Goal: Task Accomplishment & Management: Use online tool/utility

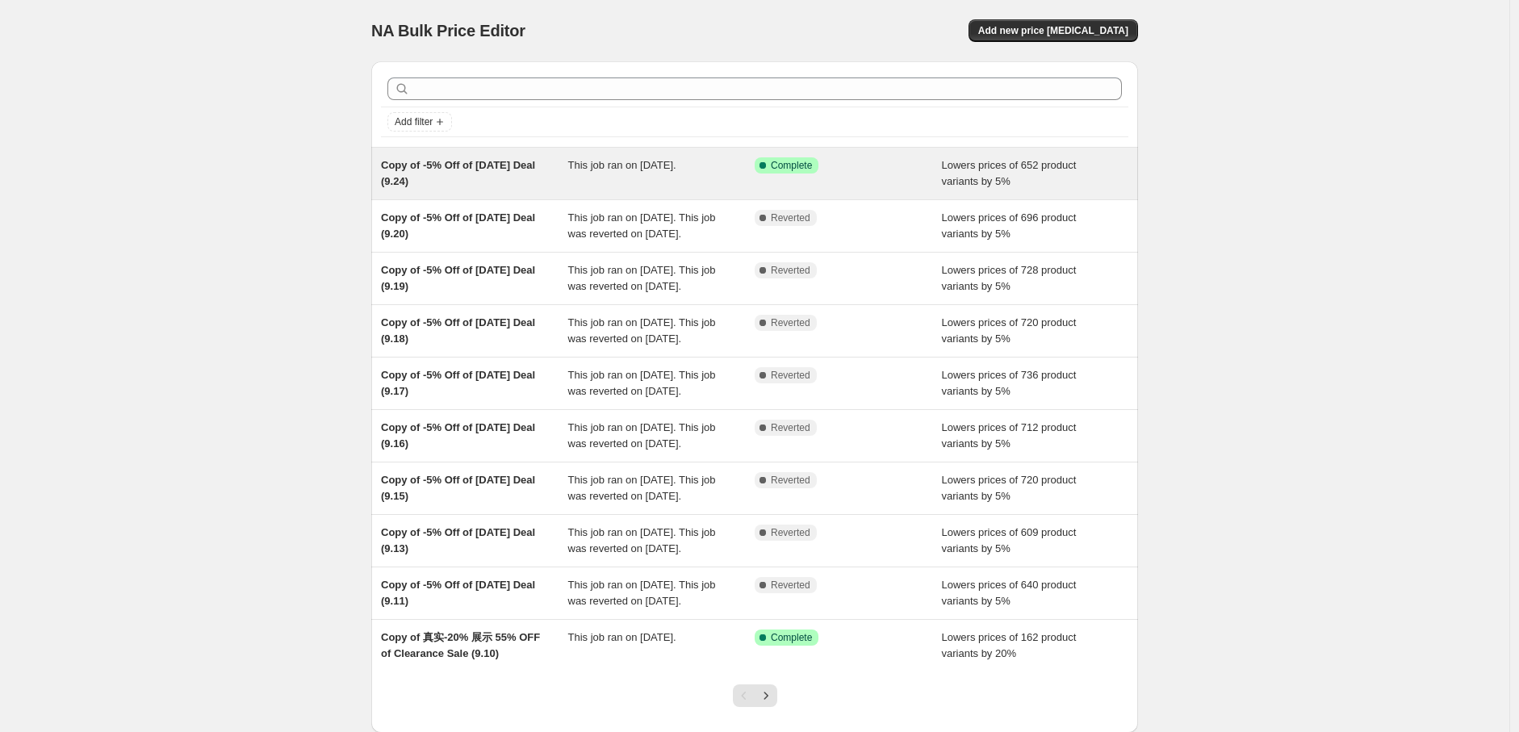
click at [861, 177] on div "Success Complete Complete" at bounding box center [847, 173] width 187 height 32
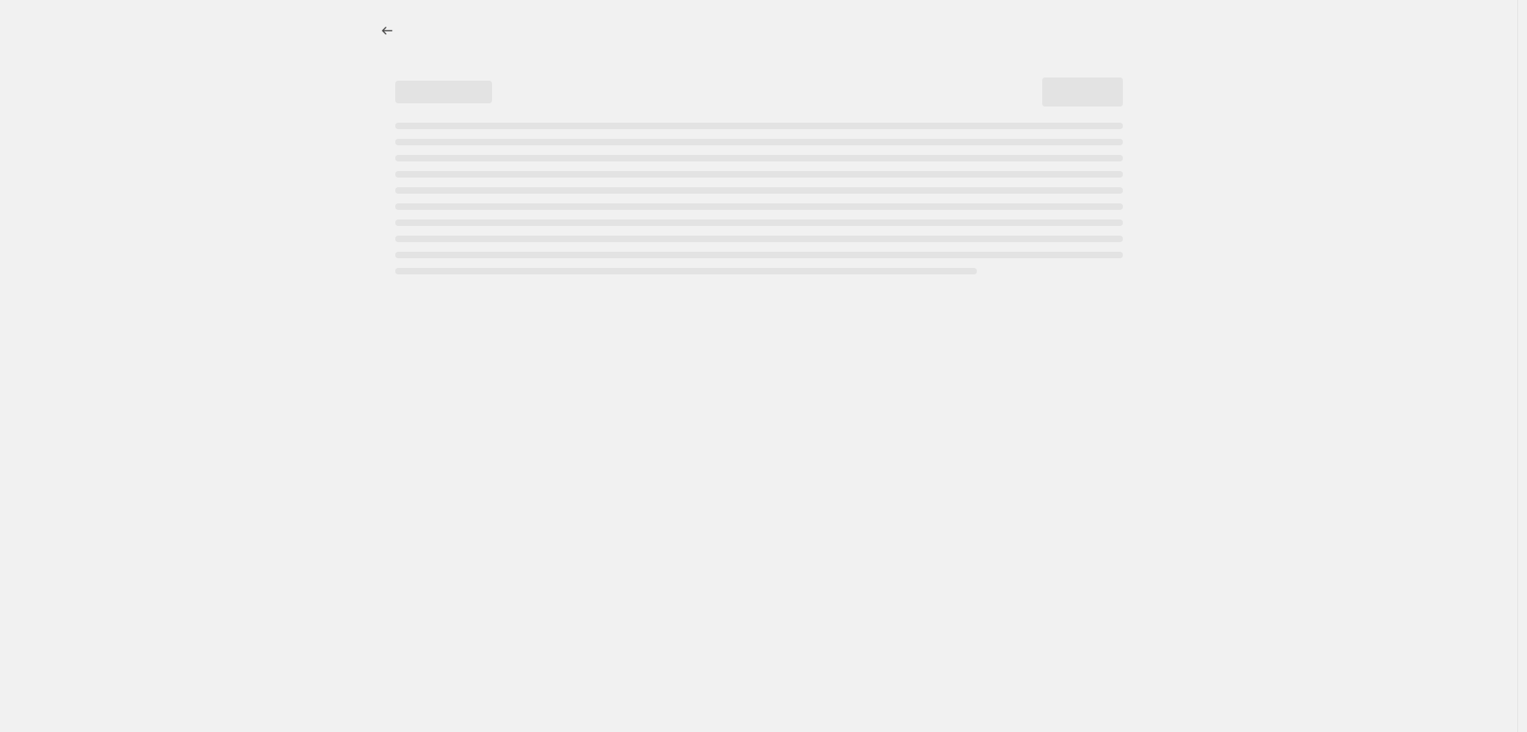
select select "percentage"
select select "pp"
select select "collection"
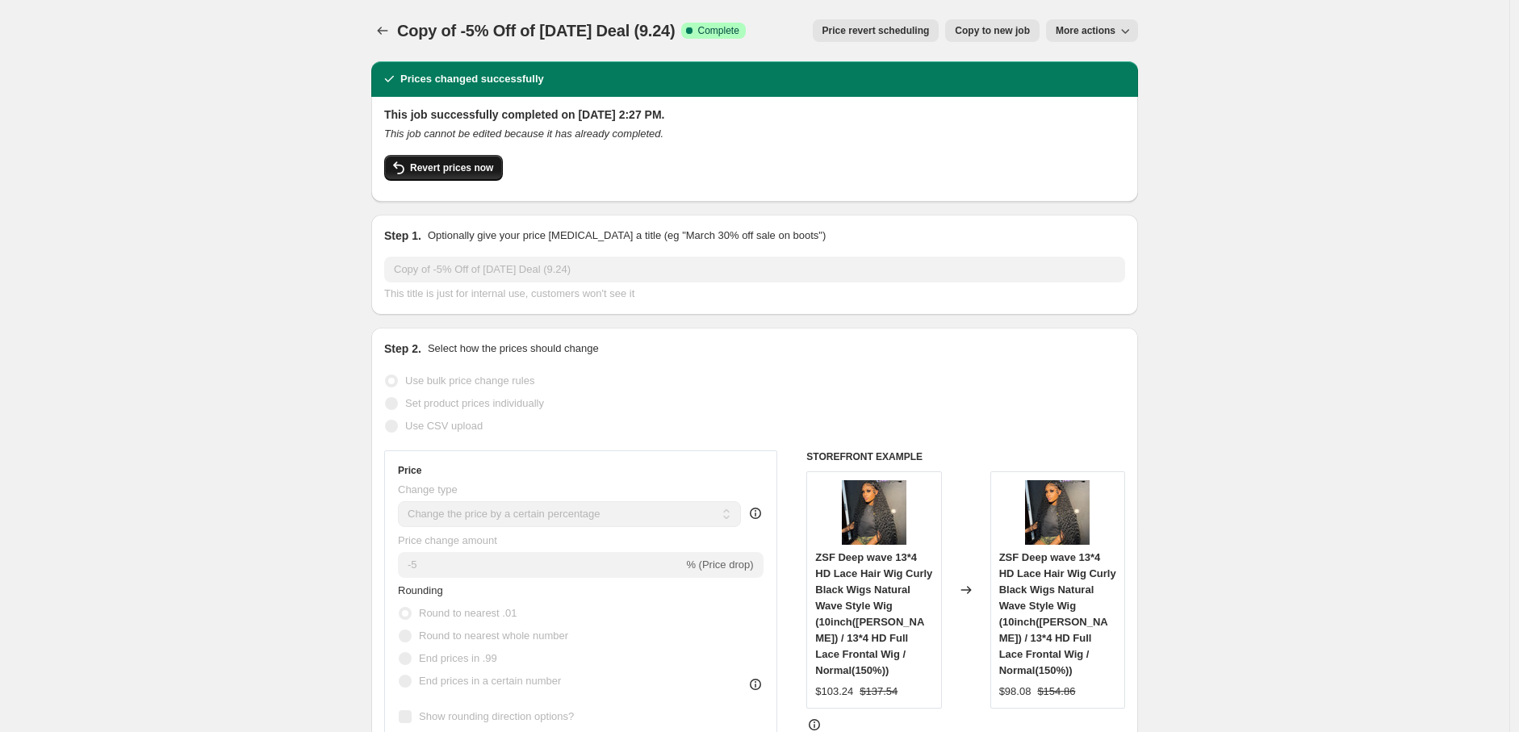
click at [440, 163] on span "Revert prices now" at bounding box center [451, 167] width 83 height 13
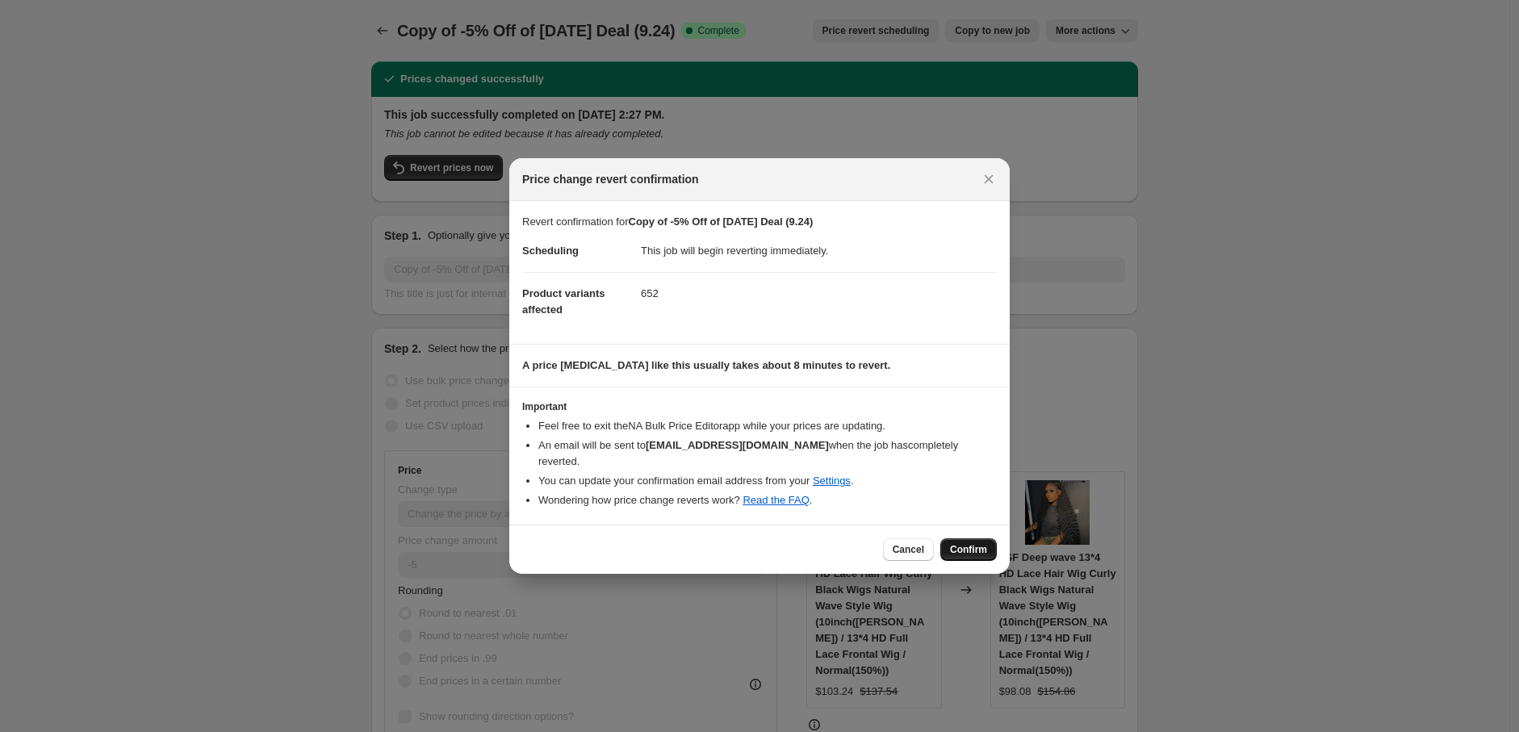
click at [966, 543] on span "Confirm" at bounding box center [968, 549] width 37 height 13
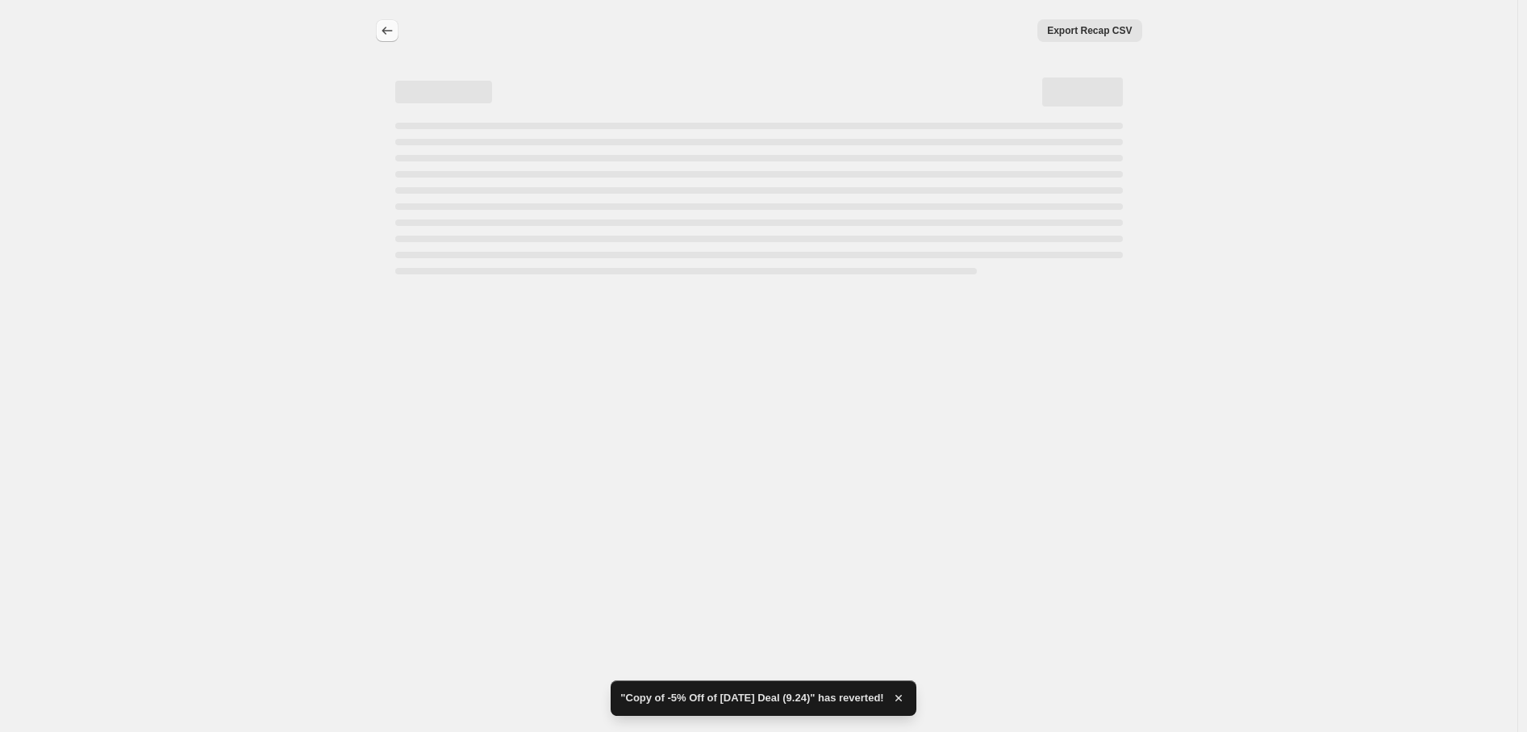
select select "percentage"
select select "pp"
select select "collection"
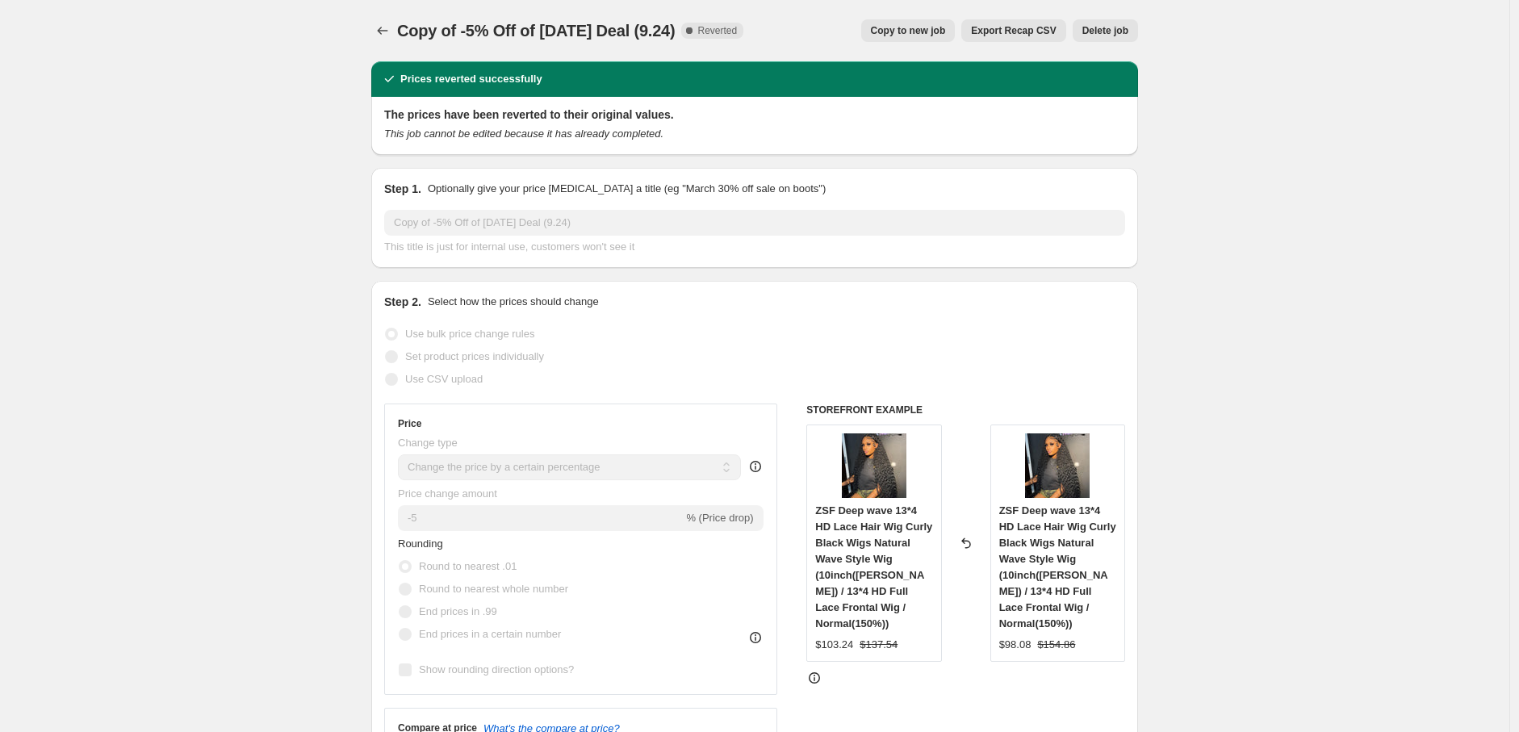
click at [945, 27] on span "Copy to new job" at bounding box center [908, 30] width 75 height 13
select select "percentage"
select select "pp"
select select "collection"
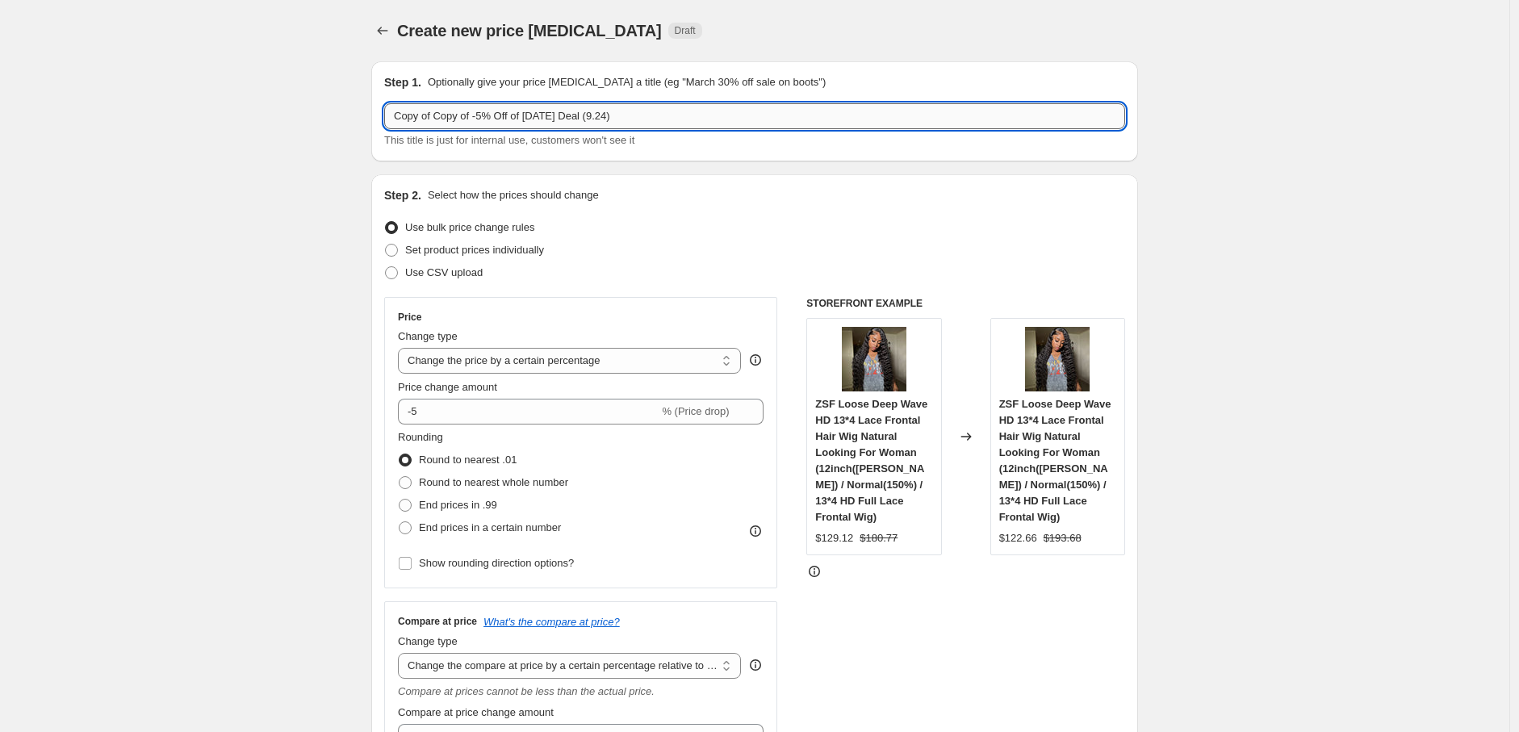
drag, startPoint x: 437, startPoint y: 122, endPoint x: 391, endPoint y: 119, distance: 45.3
click at [391, 119] on input "Copy of Copy of -5% Off of [DATE] Deal (9.24)" at bounding box center [754, 116] width 741 height 26
click at [563, 121] on input "Copy of -5% Off of [DATE] Deal (9.24)" at bounding box center [754, 116] width 741 height 26
type input "Copy of -5% Off of [DATE] Deal (9.24)"
click at [388, 26] on icon "Price change jobs" at bounding box center [382, 31] width 16 height 16
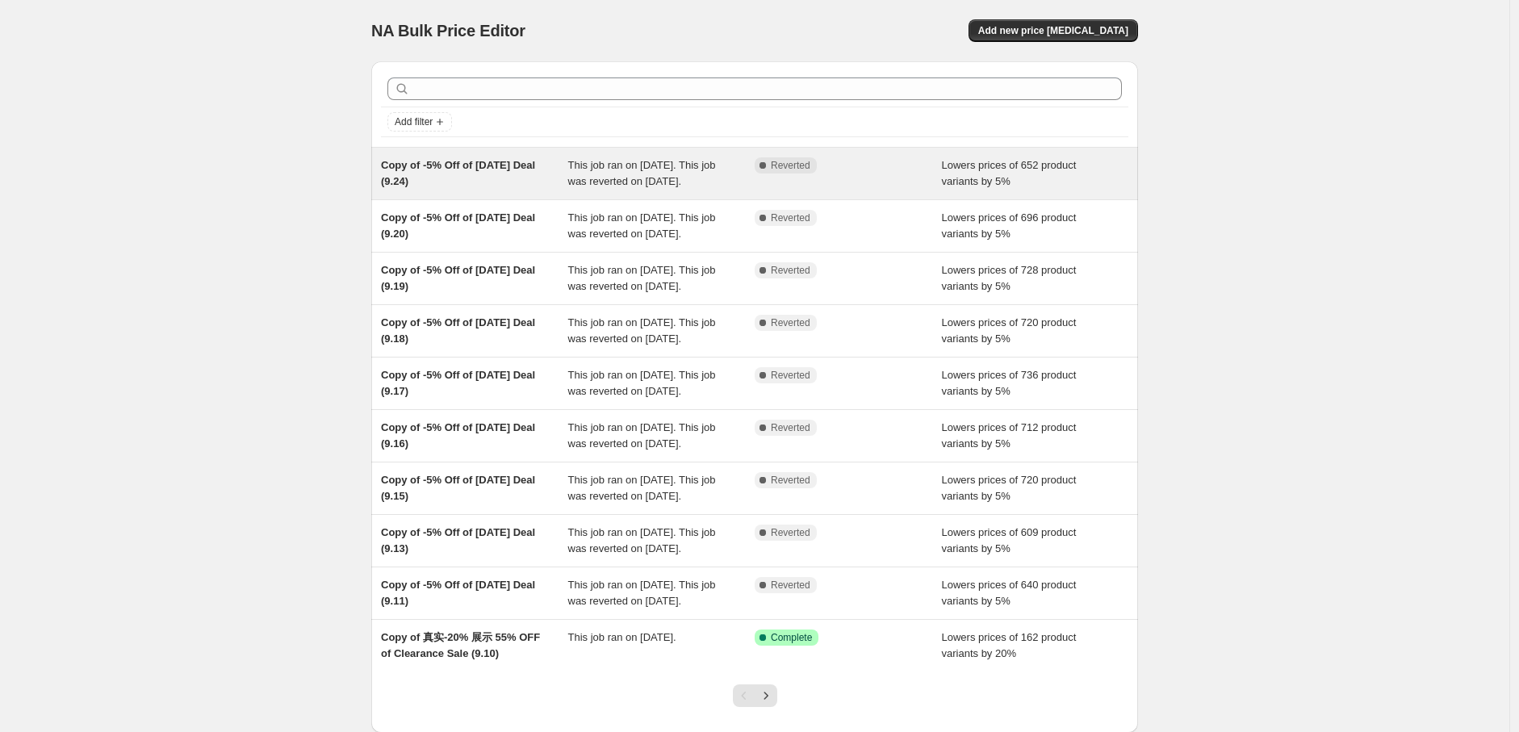
click at [732, 185] on div "This job ran on [DATE]. This job was reverted on [DATE]." at bounding box center [661, 173] width 187 height 32
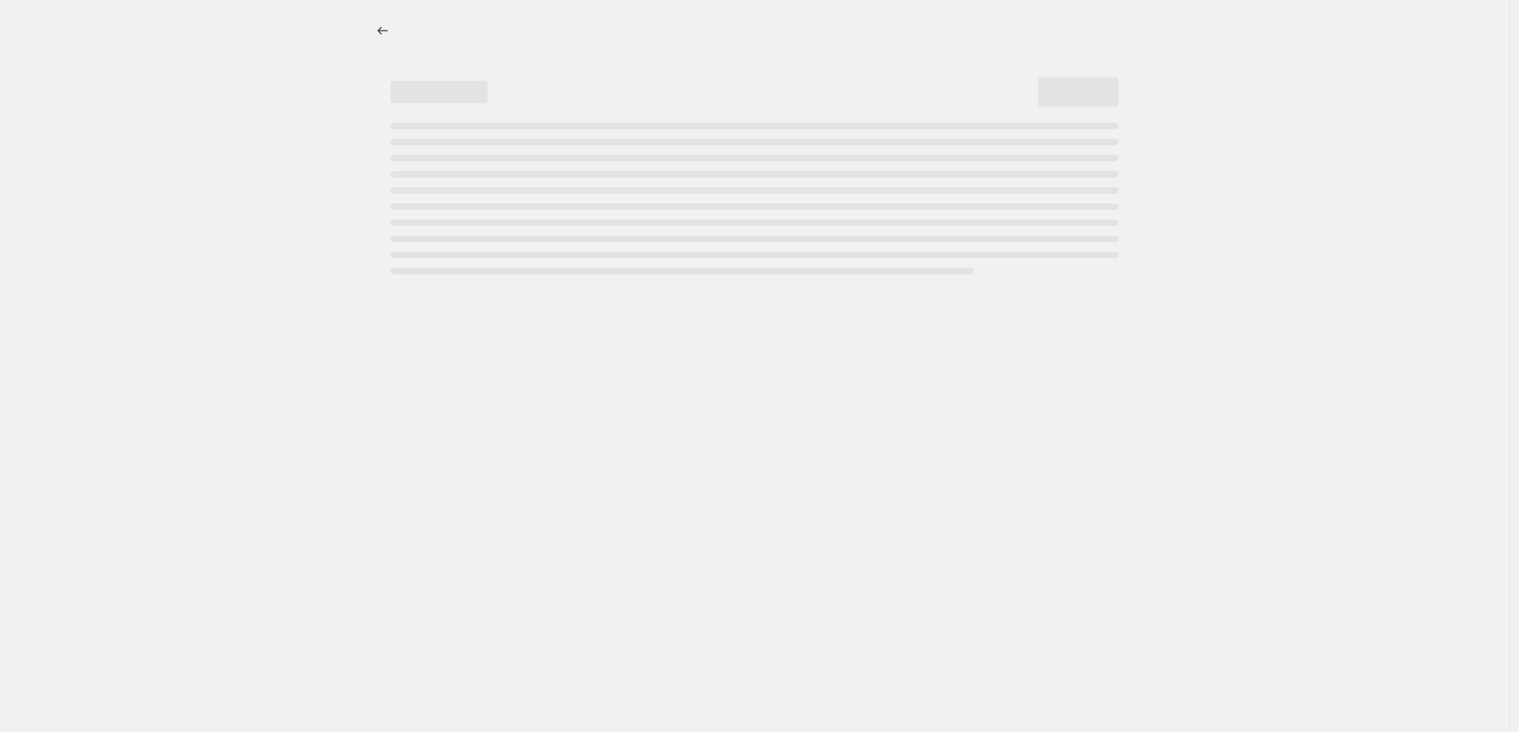
select select "percentage"
select select "pp"
select select "collection"
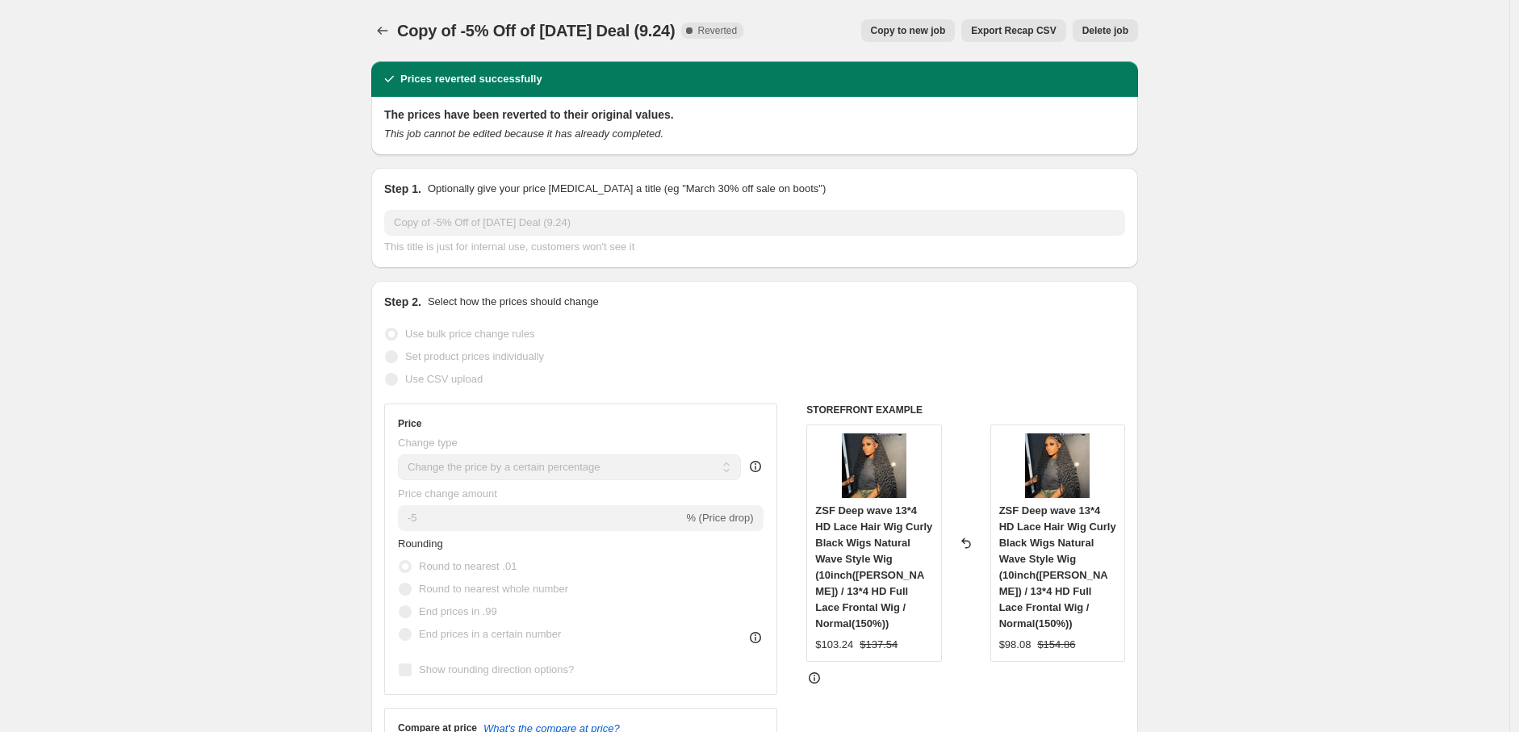
click at [936, 27] on span "Copy to new job" at bounding box center [908, 30] width 75 height 13
select select "percentage"
select select "pp"
select select "collection"
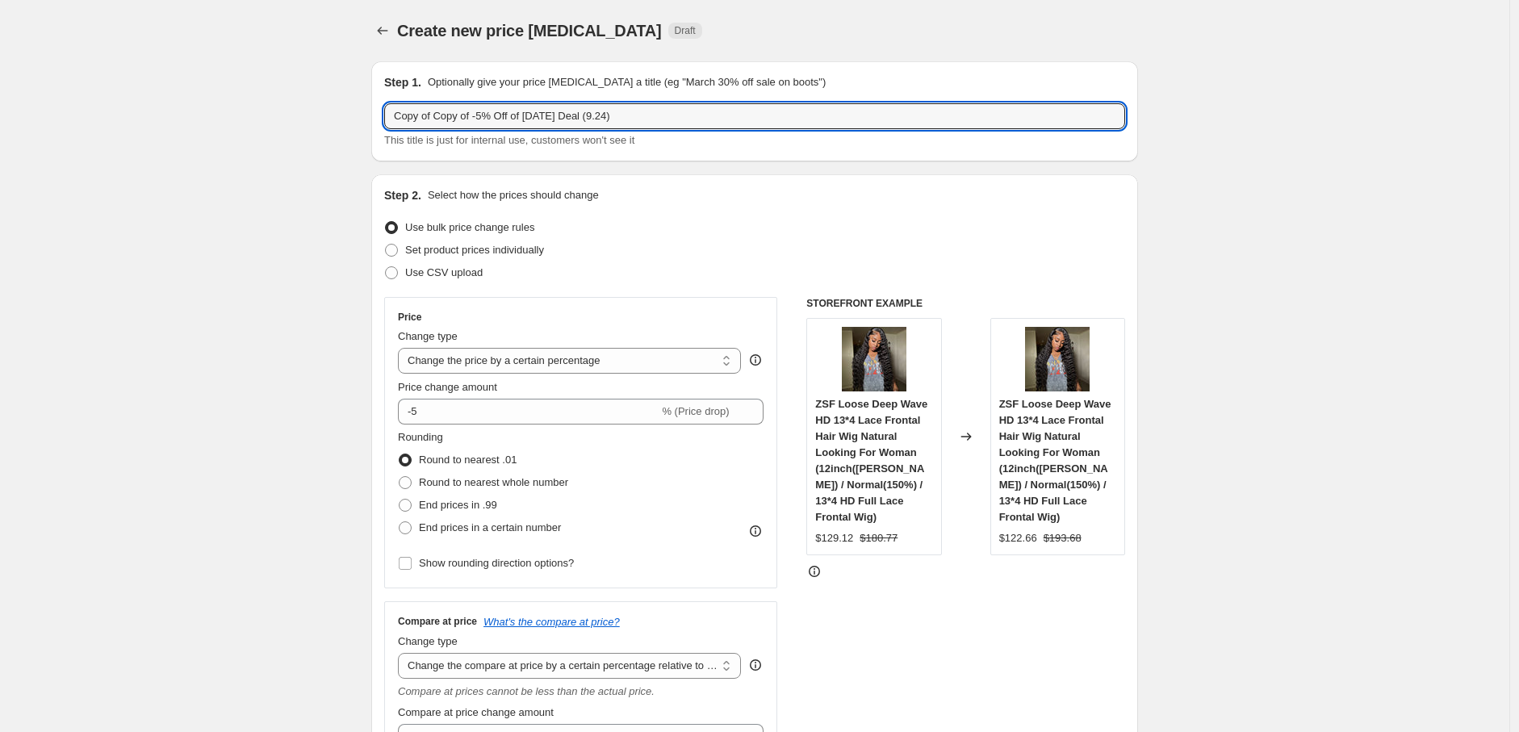
drag, startPoint x: 437, startPoint y: 118, endPoint x: 374, endPoint y: 117, distance: 62.9
click at [562, 119] on input "Copy of -5% Off of [DATE] Deal (9.24)" at bounding box center [754, 116] width 741 height 26
click at [578, 117] on input "Copy of -5% Off of [DATE] Deal (9.24)" at bounding box center [754, 116] width 741 height 26
type input "Copy of -5% Off of [DATE] Deal (9.24)"
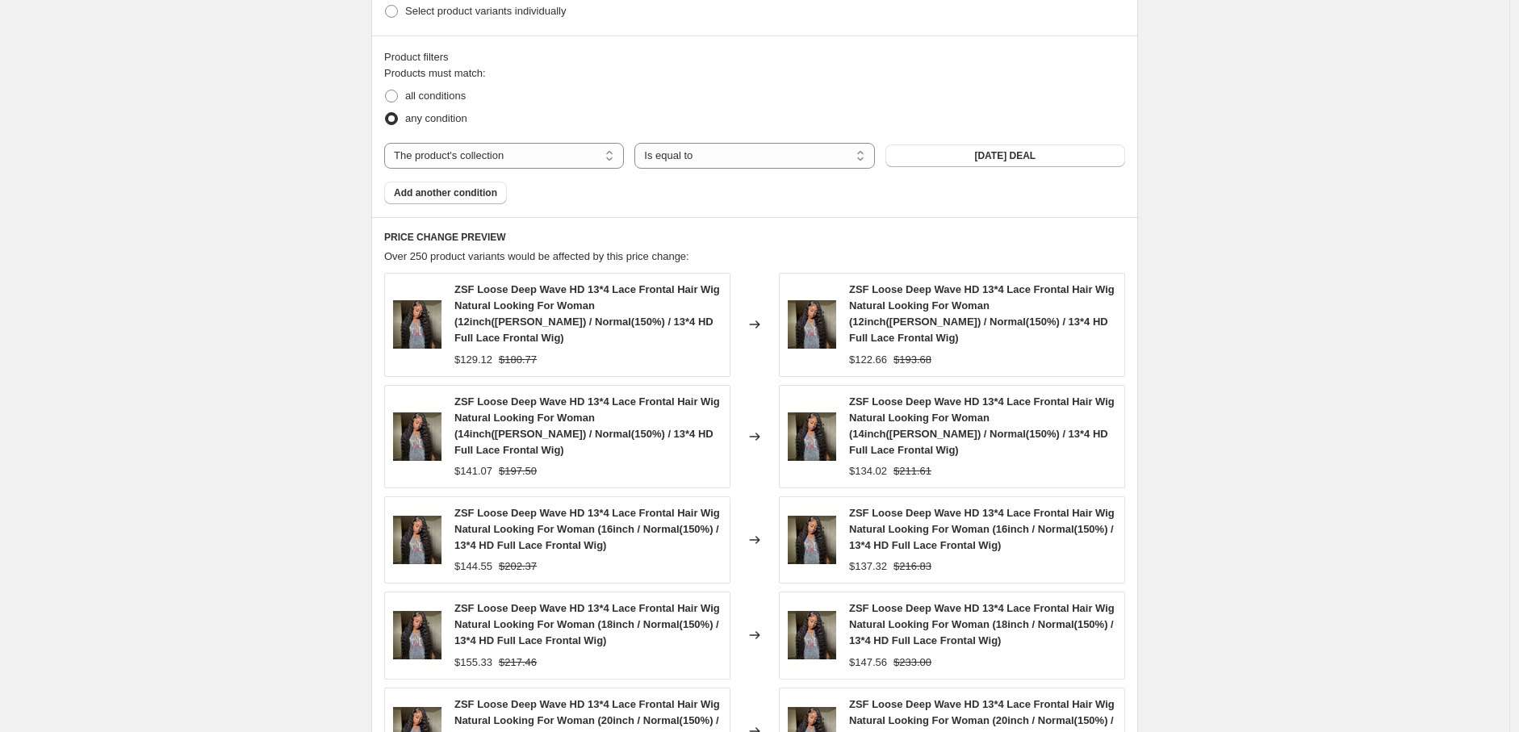
scroll to position [1344, 0]
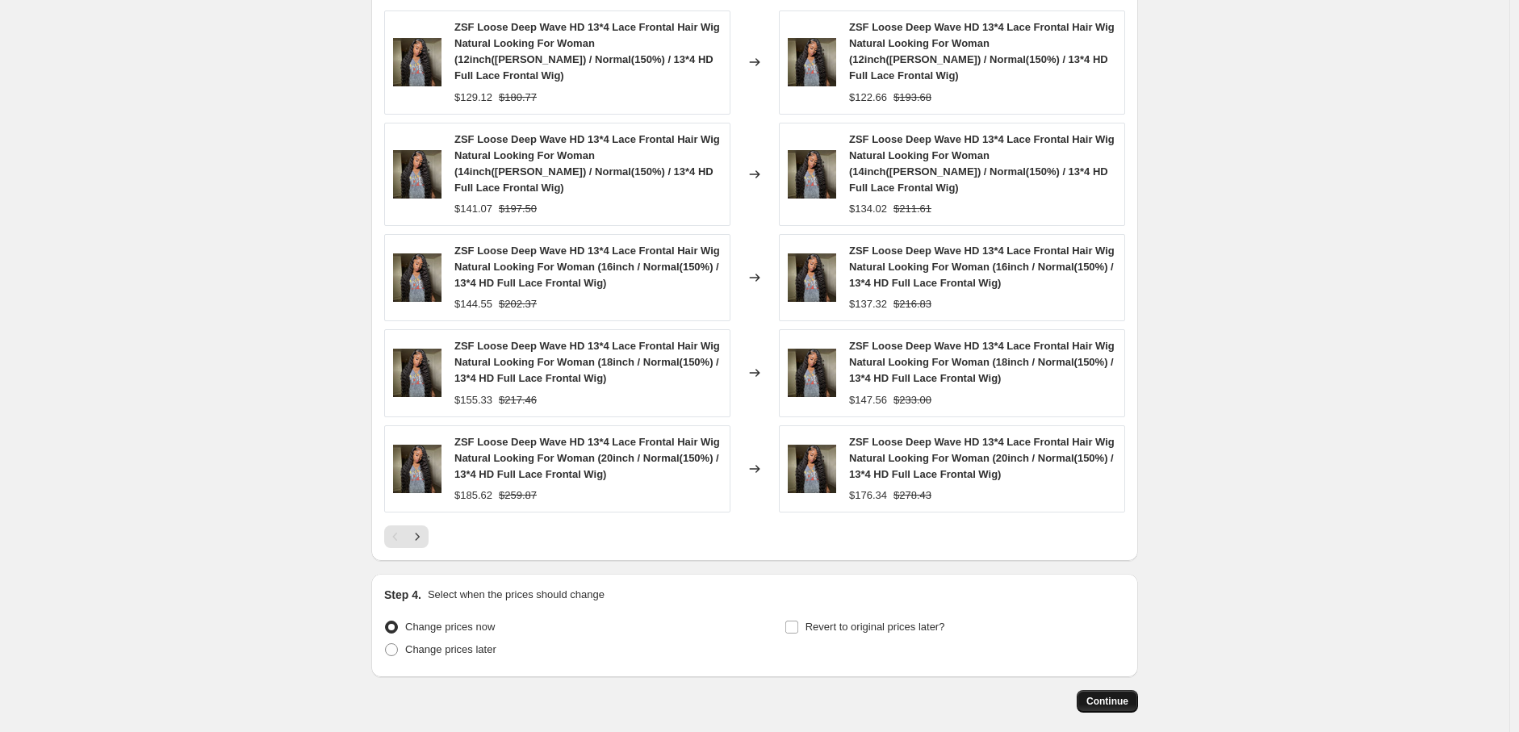
click at [1114, 695] on span "Continue" at bounding box center [1107, 701] width 42 height 13
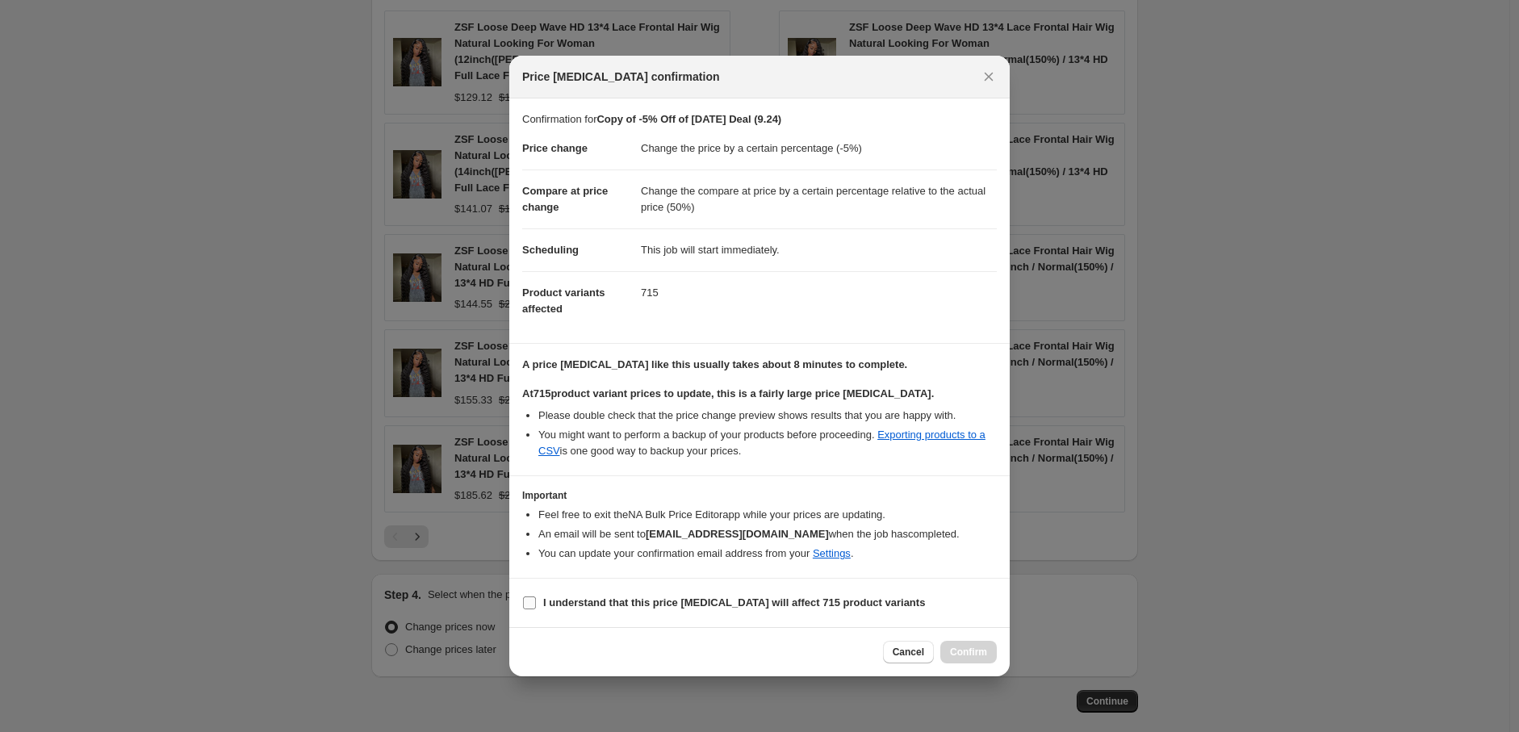
click at [533, 601] on input "I understand that this price [MEDICAL_DATA] will affect 715 product variants" at bounding box center [529, 602] width 13 height 13
checkbox input "true"
click at [960, 646] on span "Confirm" at bounding box center [968, 652] width 37 height 13
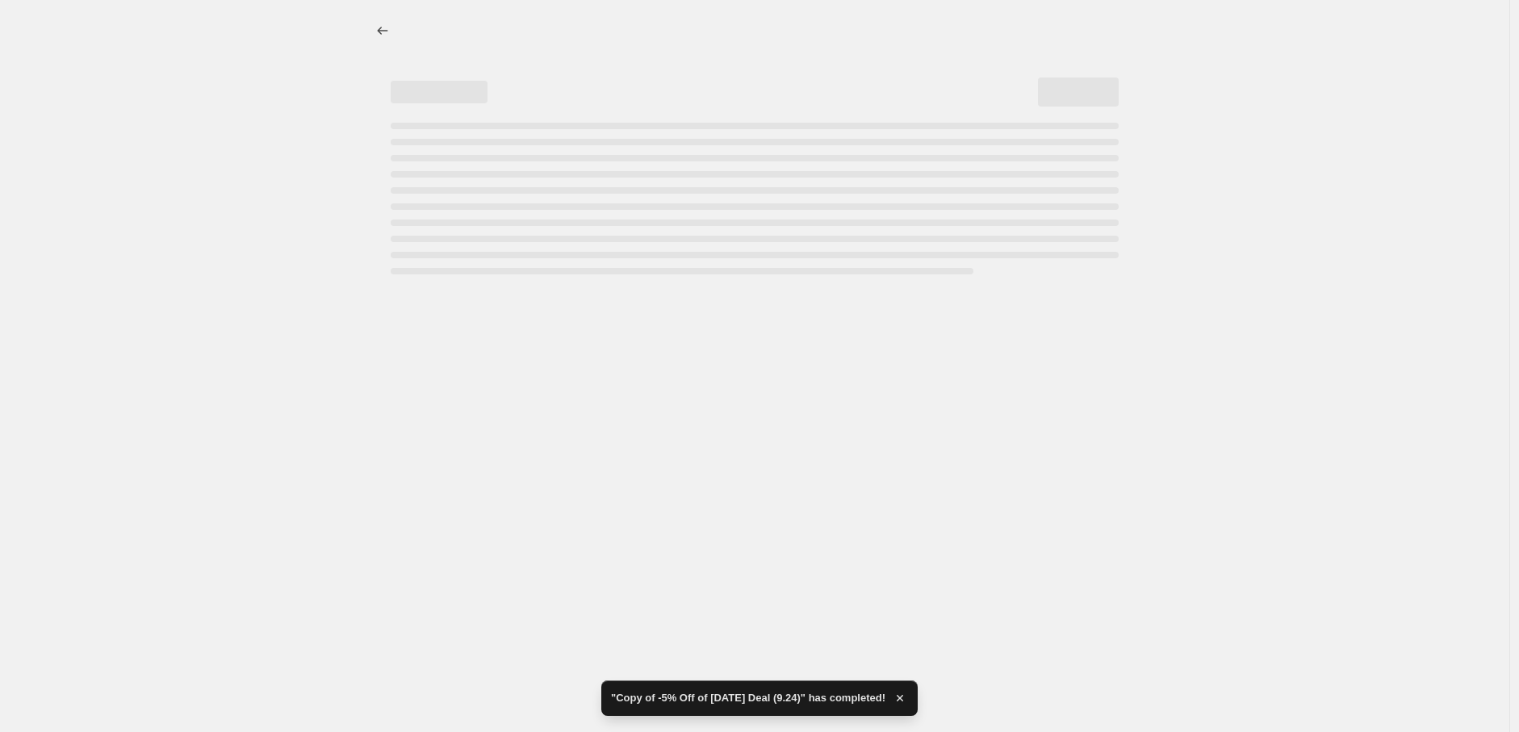
select select "percentage"
select select "pp"
select select "collection"
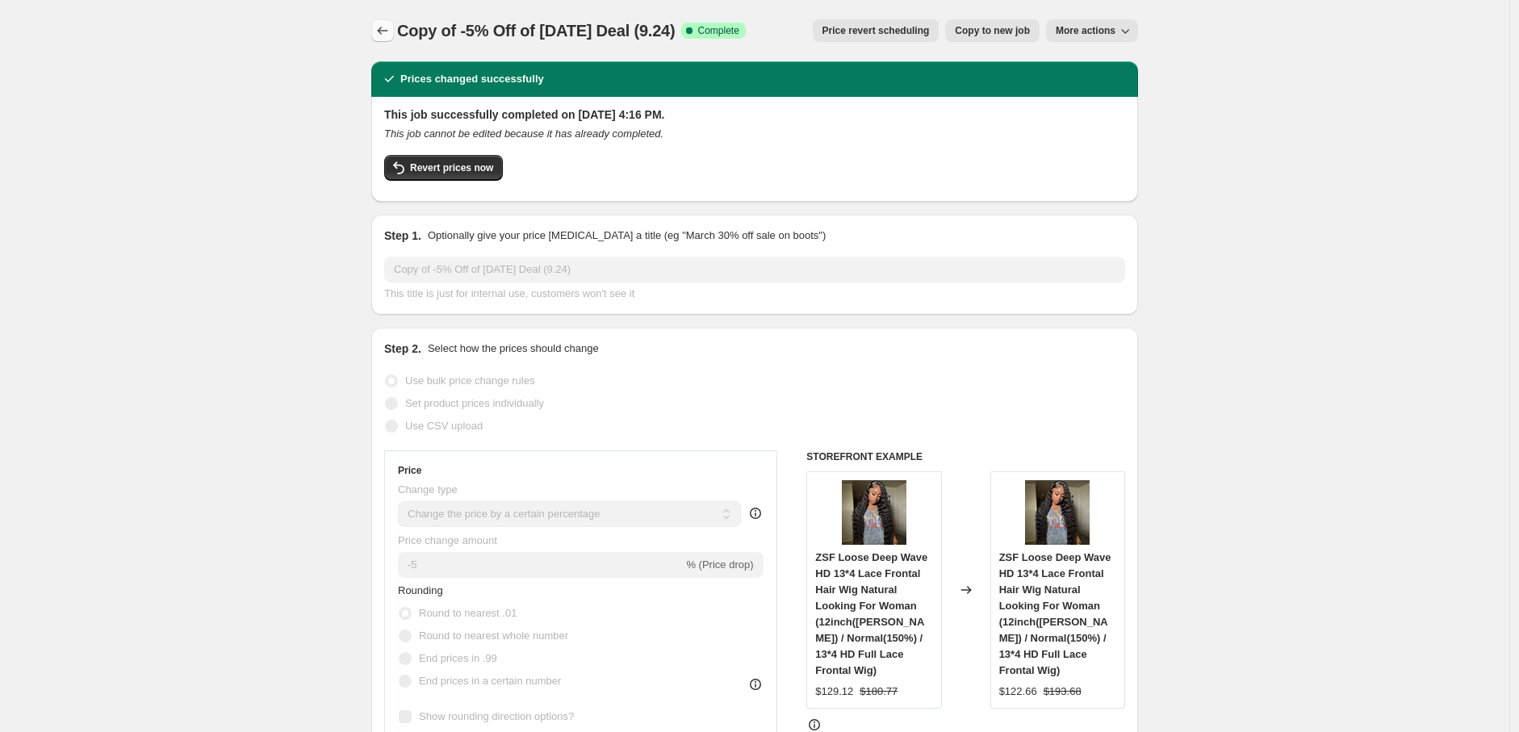
click at [385, 28] on icon "Price change jobs" at bounding box center [382, 31] width 16 height 16
